Goal: Transaction & Acquisition: Purchase product/service

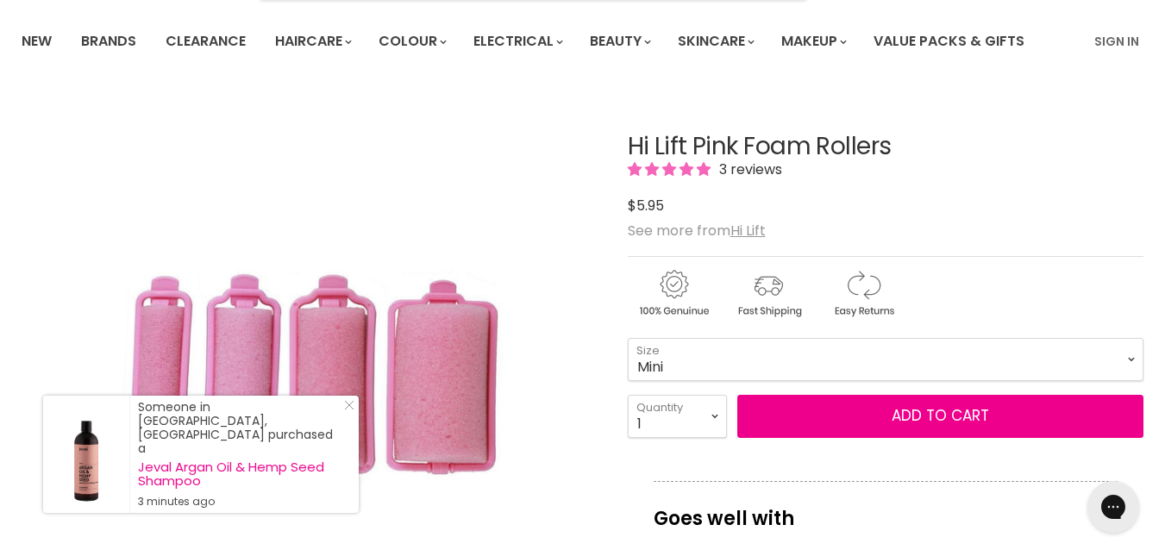
scroll to position [119, 0]
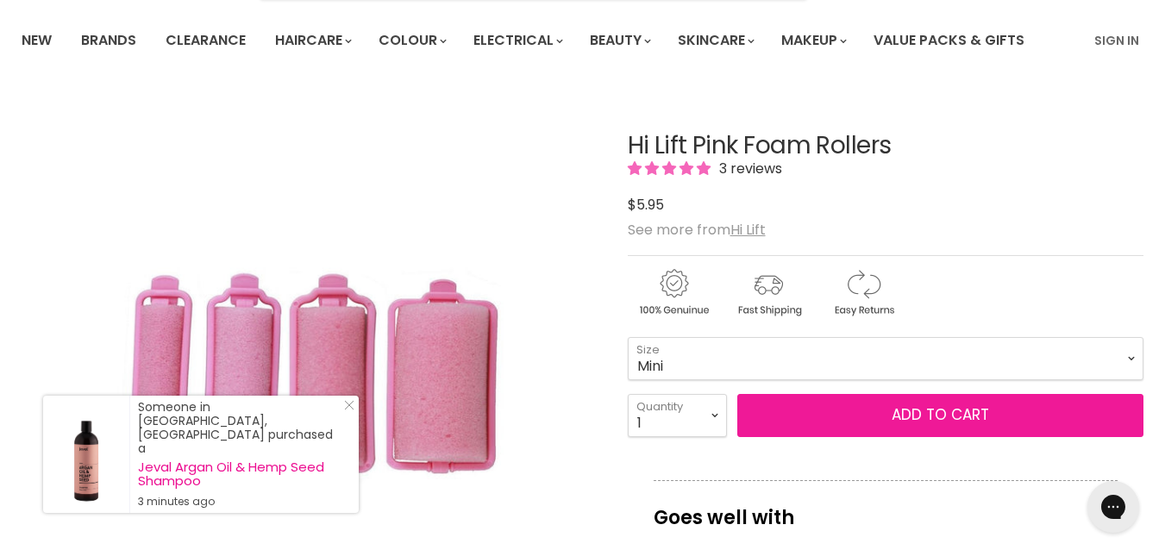
click at [773, 402] on button "Add to cart" at bounding box center [940, 415] width 406 height 43
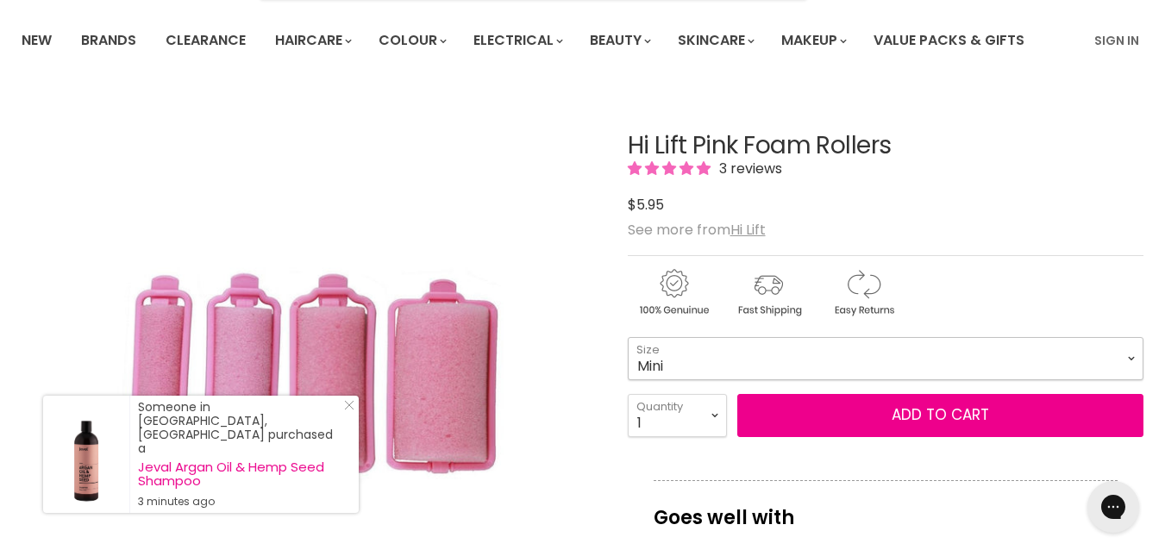
click at [840, 360] on select "Mini Small Medium Large" at bounding box center [886, 358] width 516 height 43
click at [628, 337] on select "Mini Small Medium Large" at bounding box center [886, 358] width 516 height 43
select select "Large"
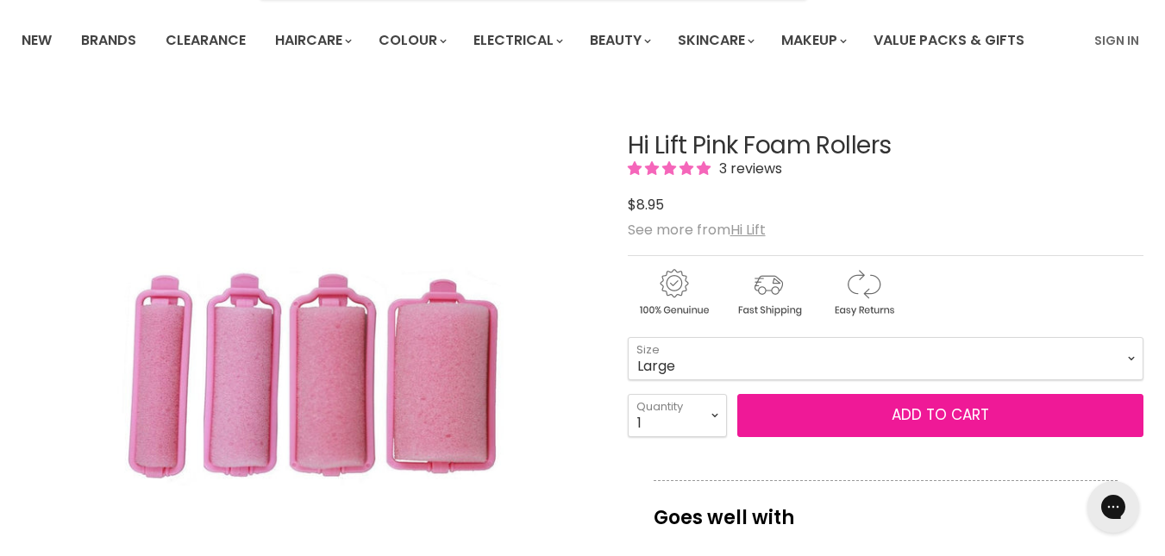
click at [844, 424] on button "Add to cart" at bounding box center [940, 415] width 406 height 43
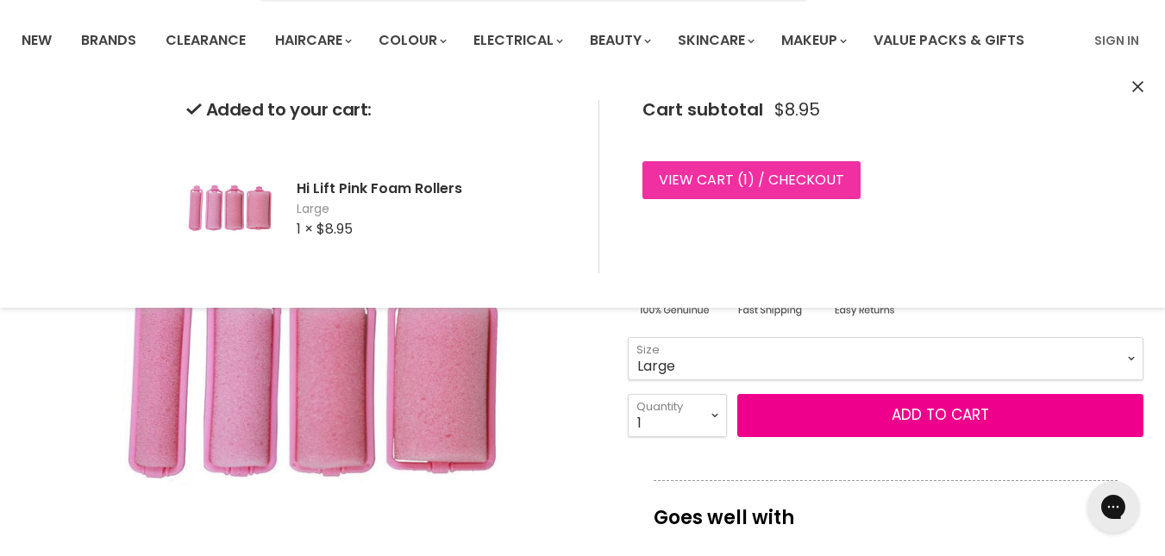
click at [710, 174] on link "View cart ( 1 ) / Checkout" at bounding box center [752, 180] width 218 height 38
